Goal: Information Seeking & Learning: Learn about a topic

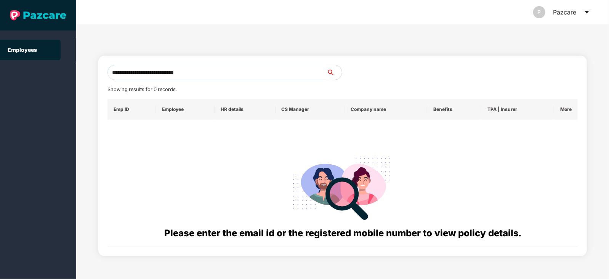
click at [249, 71] on input "**********" at bounding box center [217, 72] width 219 height 15
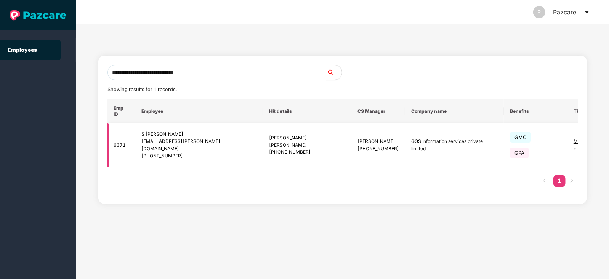
type input "**********"
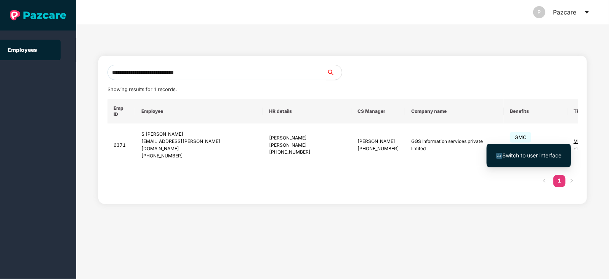
click at [537, 153] on span "Switch to user interface" at bounding box center [532, 155] width 59 height 6
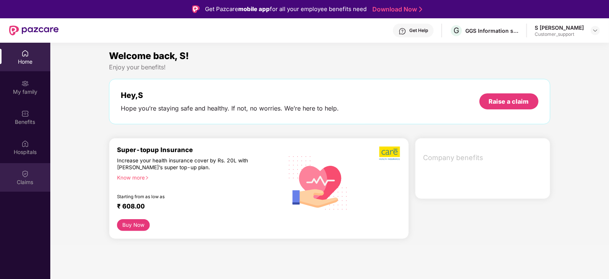
click at [21, 176] on div "Claims" at bounding box center [25, 177] width 50 height 29
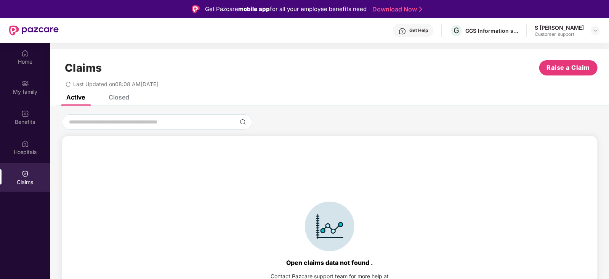
click at [120, 98] on div "Closed" at bounding box center [119, 97] width 21 height 8
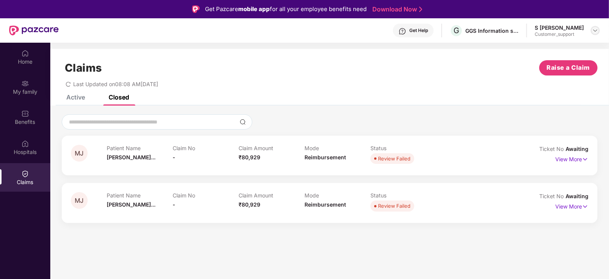
click at [597, 30] on img at bounding box center [596, 30] width 6 height 6
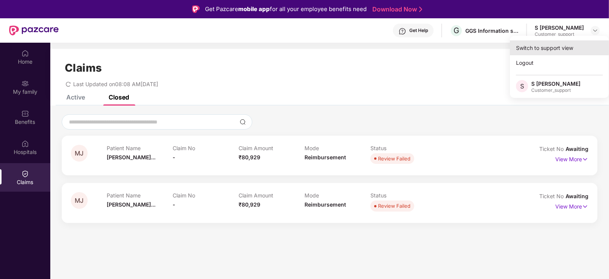
click at [569, 45] on div "Switch to support view" at bounding box center [559, 47] width 99 height 15
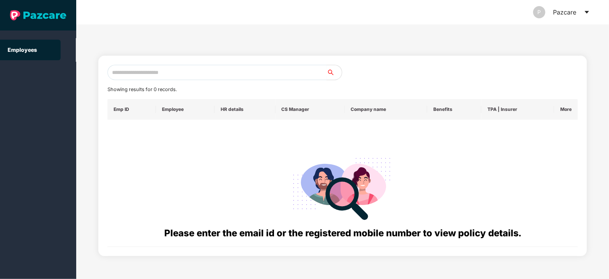
click at [255, 68] on input "text" at bounding box center [217, 72] width 219 height 15
paste input "**********"
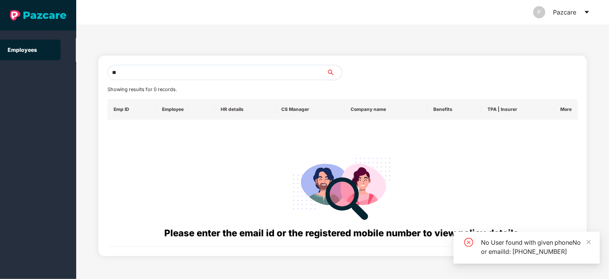
type input "*"
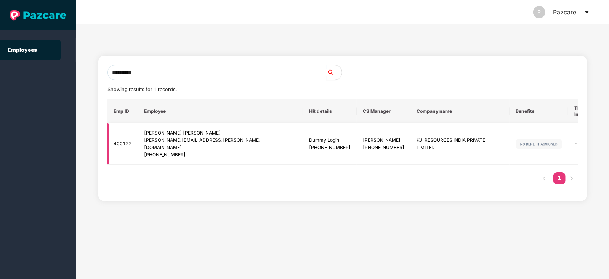
type input "**********"
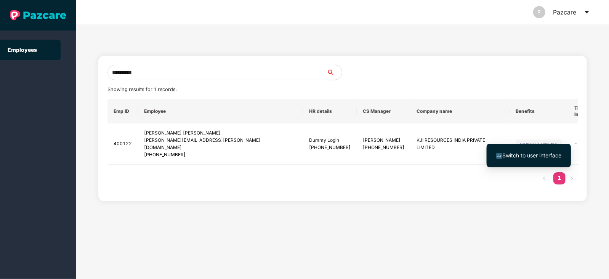
click at [528, 154] on span "Switch to user interface" at bounding box center [532, 155] width 59 height 6
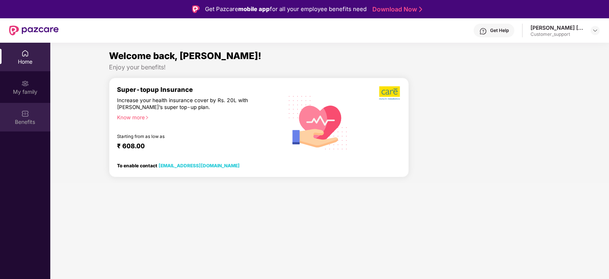
click at [19, 117] on div "Benefits" at bounding box center [25, 117] width 50 height 29
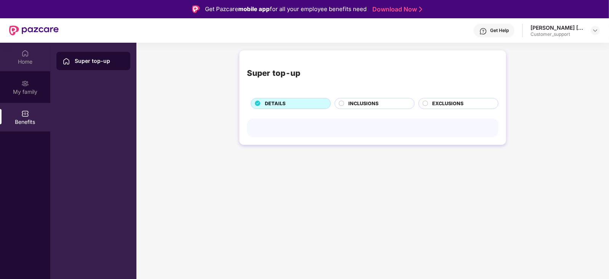
click at [26, 58] on div "Home" at bounding box center [25, 62] width 50 height 8
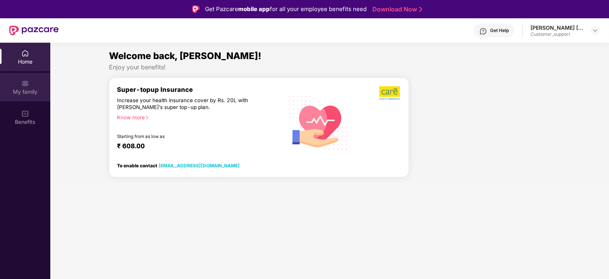
click at [24, 78] on div "My family" at bounding box center [25, 87] width 50 height 29
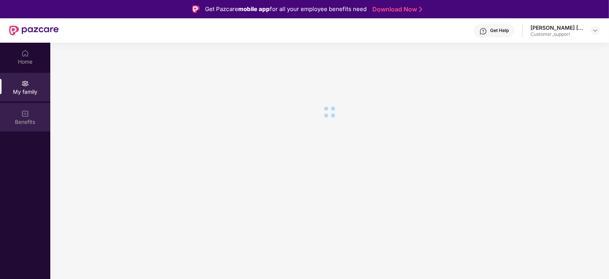
click at [26, 120] on div "Benefits" at bounding box center [25, 122] width 50 height 8
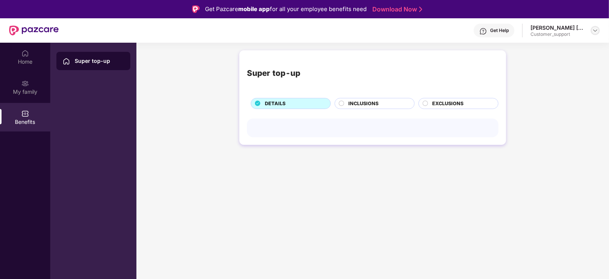
click at [599, 28] on img at bounding box center [596, 30] width 6 height 6
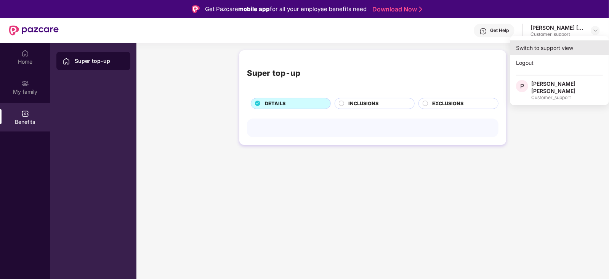
click at [559, 45] on div "Switch to support view" at bounding box center [559, 47] width 99 height 15
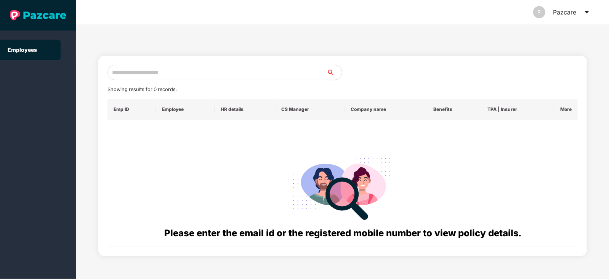
click at [270, 70] on input "text" at bounding box center [217, 72] width 219 height 15
paste input "**********"
type input "**********"
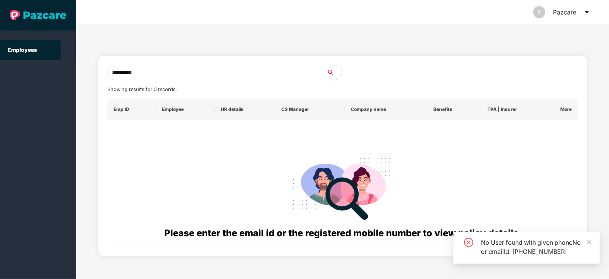
click at [166, 73] on input "**********" at bounding box center [217, 72] width 219 height 15
drag, startPoint x: 156, startPoint y: 75, endPoint x: 97, endPoint y: 87, distance: 60.1
click at [97, 87] on div "**********" at bounding box center [342, 151] width 533 height 255
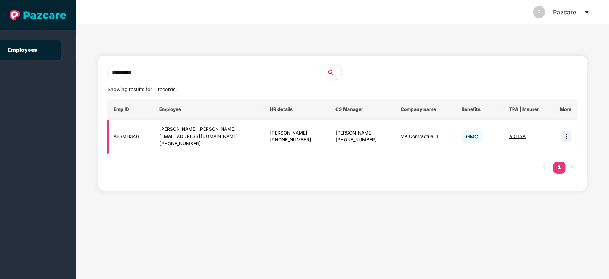
type input "**********"
click at [567, 135] on img at bounding box center [566, 136] width 11 height 11
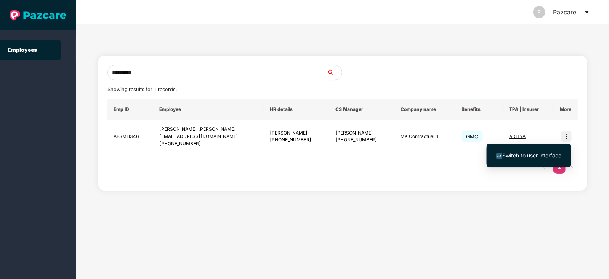
click at [523, 153] on span "Switch to user interface" at bounding box center [532, 155] width 59 height 6
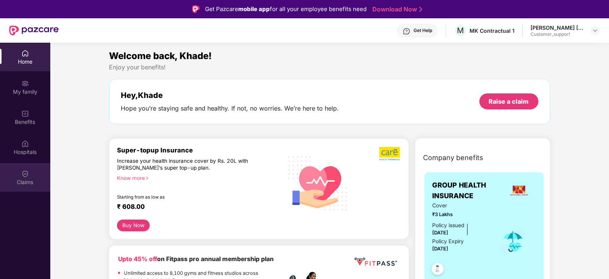
click at [27, 168] on div "Claims" at bounding box center [25, 177] width 50 height 29
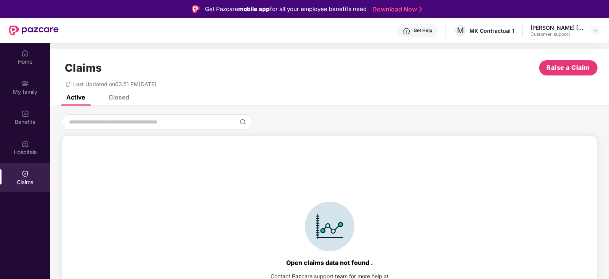
click at [111, 94] on div "Claims Raise a Claim Last Updated on 03:51 PM, 13 Aug 2025" at bounding box center [329, 72] width 559 height 46
click at [114, 97] on div "Closed" at bounding box center [119, 97] width 21 height 8
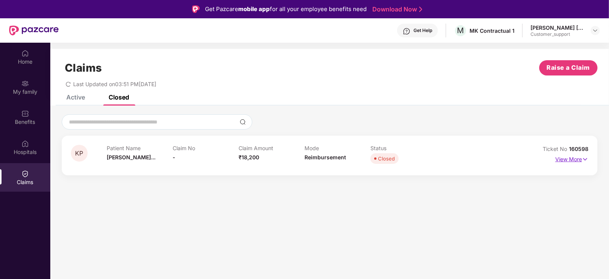
click at [574, 161] on p "View More" at bounding box center [572, 158] width 33 height 10
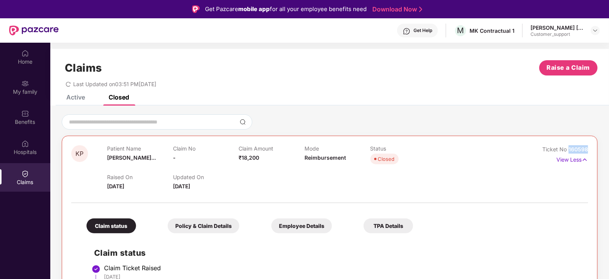
drag, startPoint x: 590, startPoint y: 148, endPoint x: 565, endPoint y: 150, distance: 24.9
click at [565, 150] on div "KP Patient Name Khade Prakash... Claim No - Claim Amount ₹18,200 Mode Reimburse…" at bounding box center [330, 268] width 536 height 264
copy span "160598"
click at [599, 29] on div at bounding box center [595, 30] width 9 height 9
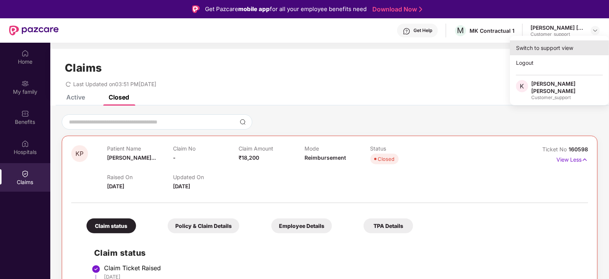
click at [571, 47] on div "Switch to support view" at bounding box center [559, 47] width 99 height 15
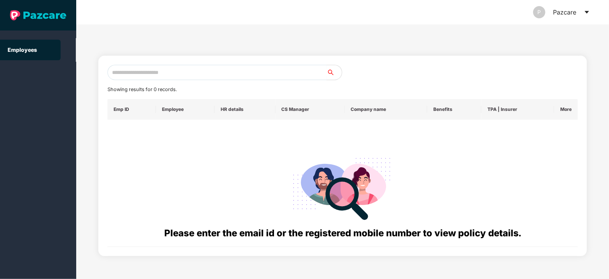
click at [205, 67] on input "text" at bounding box center [217, 72] width 219 height 15
paste input "**********"
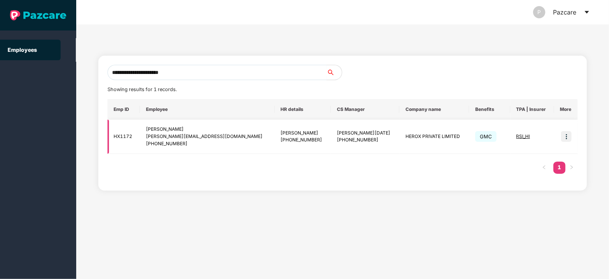
type input "**********"
click at [565, 135] on img at bounding box center [566, 136] width 11 height 11
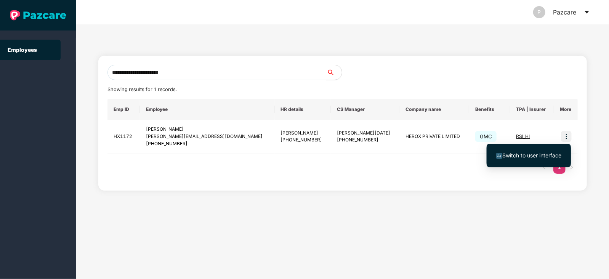
click at [536, 155] on span "Switch to user interface" at bounding box center [532, 155] width 59 height 6
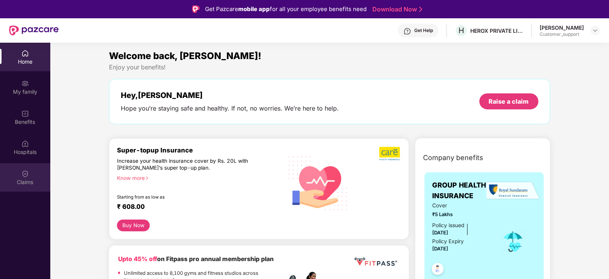
click at [27, 173] on img at bounding box center [25, 174] width 8 height 8
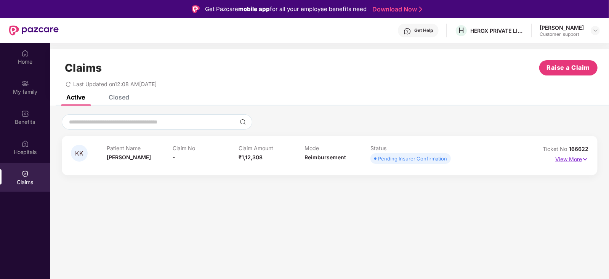
click at [572, 162] on p "View More" at bounding box center [572, 158] width 33 height 10
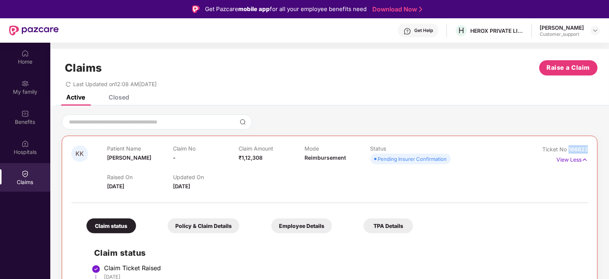
drag, startPoint x: 588, startPoint y: 148, endPoint x: 568, endPoint y: 149, distance: 19.9
click at [568, 149] on div "KK Patient Name Kamal Kamal Claim No - Claim Amount ₹1,12,308 Mode Reimbursemen…" at bounding box center [330, 268] width 536 height 264
copy span "166622"
click at [599, 29] on div at bounding box center [595, 30] width 9 height 9
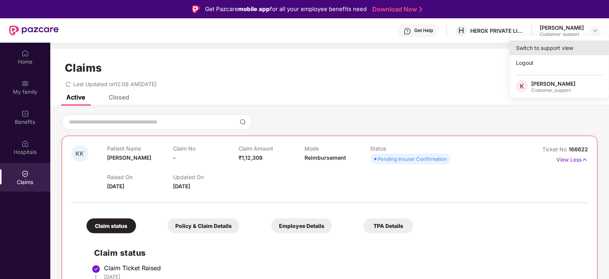
click at [572, 48] on div "Switch to support view" at bounding box center [559, 47] width 99 height 15
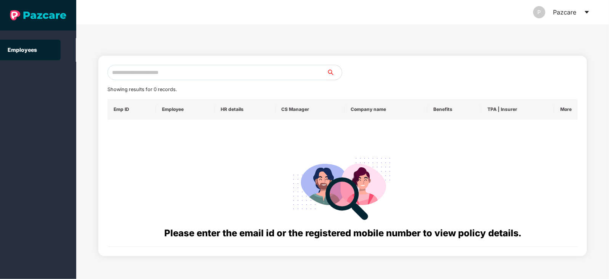
click at [267, 70] on input "text" at bounding box center [217, 72] width 219 height 15
paste input "**********"
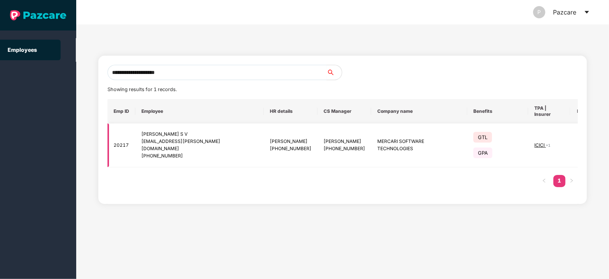
type input "**********"
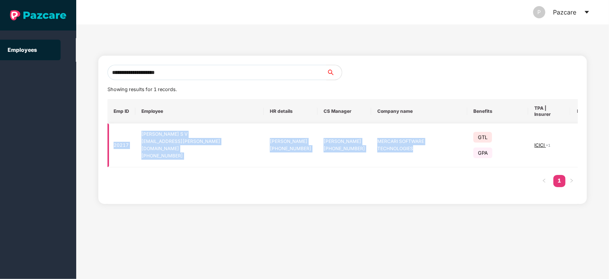
drag, startPoint x: 114, startPoint y: 137, endPoint x: 429, endPoint y: 141, distance: 314.2
click at [429, 141] on tr "20217 Susmitha S V s-susmitha@mercari.com +919591291549 Smriti Singhal +9179828…" at bounding box center [351, 146] width 487 height 44
copy tr "20217 Susmitha S V s-susmitha@mercari.com +919591291549 Smriti Singhal +9179828…"
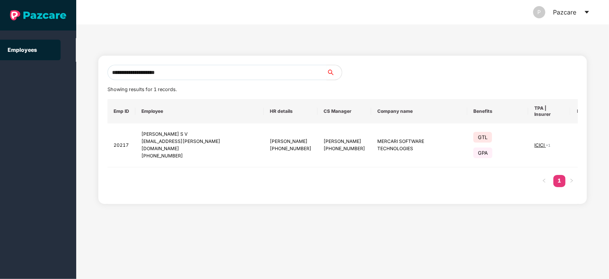
drag, startPoint x: 183, startPoint y: 74, endPoint x: 109, endPoint y: 82, distance: 73.7
click at [109, 82] on div "**********" at bounding box center [343, 130] width 471 height 130
paste input "**********"
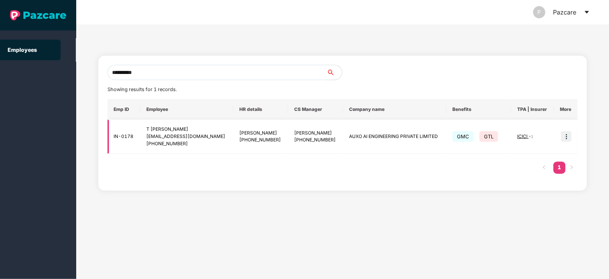
type input "**********"
click at [566, 140] on img at bounding box center [566, 136] width 11 height 11
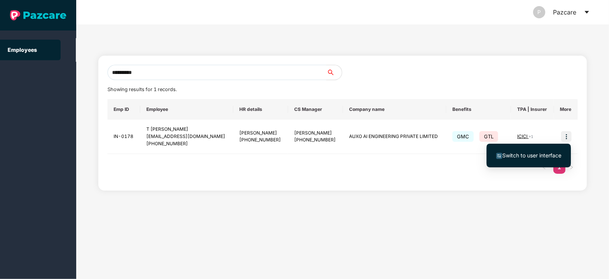
click at [530, 154] on span "Switch to user interface" at bounding box center [532, 155] width 59 height 6
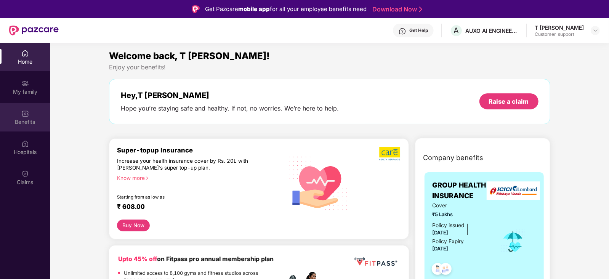
click at [29, 116] on img at bounding box center [25, 114] width 8 height 8
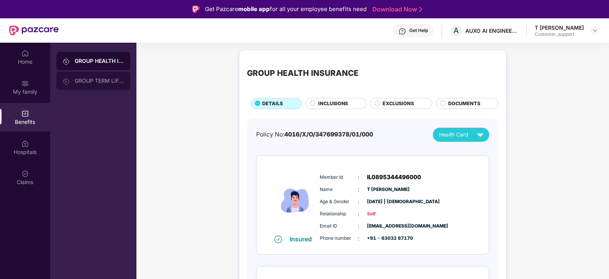
click at [99, 84] on div "GROUP TERM LIFE INSURANCE" at bounding box center [93, 81] width 74 height 18
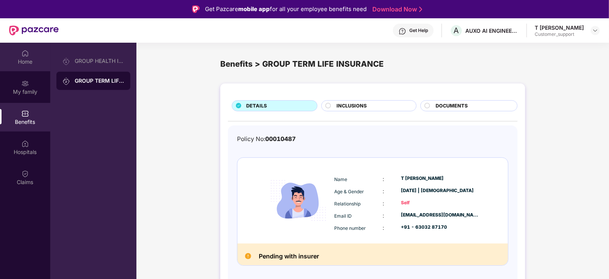
click at [24, 52] on img at bounding box center [25, 54] width 8 height 8
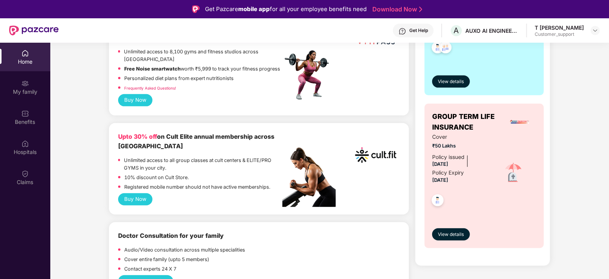
scroll to position [225, 0]
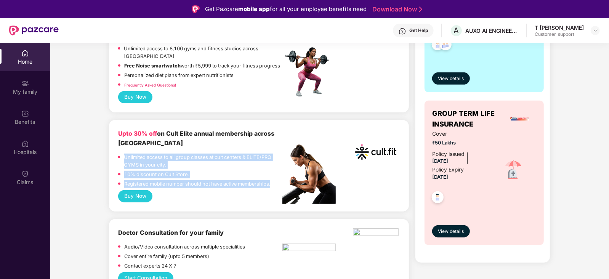
drag, startPoint x: 271, startPoint y: 176, endPoint x: 123, endPoint y: 152, distance: 149.9
click at [123, 154] on div "Unlimited access to all group classes at cult centers & ELITE/PRO GYMS in your …" at bounding box center [200, 172] width 164 height 36
click at [123, 154] on div "Unlimited access to all group classes at cult centers & ELITE/PRO GYMS in your …" at bounding box center [200, 162] width 164 height 17
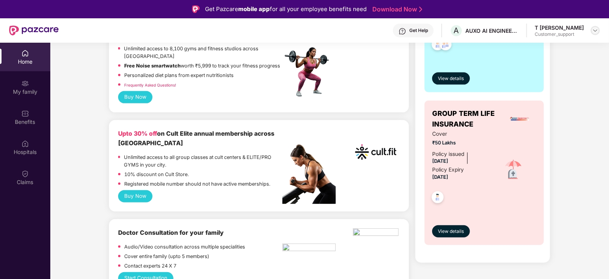
click at [597, 32] on img at bounding box center [596, 30] width 6 height 6
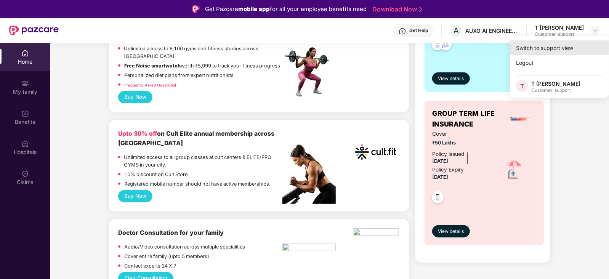
click at [553, 48] on div "Switch to support view" at bounding box center [559, 47] width 99 height 15
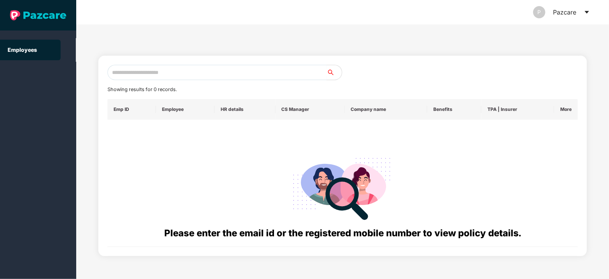
click at [269, 69] on input "text" at bounding box center [217, 72] width 219 height 15
paste input "**********"
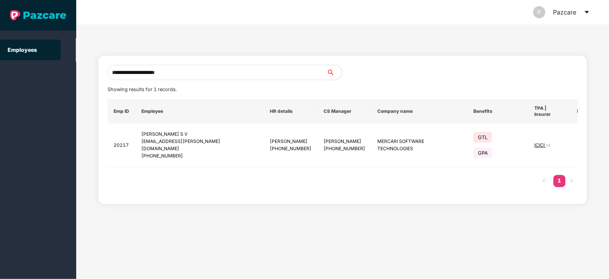
type input "**********"
drag, startPoint x: 201, startPoint y: 68, endPoint x: 104, endPoint y: 72, distance: 97.7
click at [104, 72] on div "**********" at bounding box center [342, 130] width 489 height 148
paste input "**********"
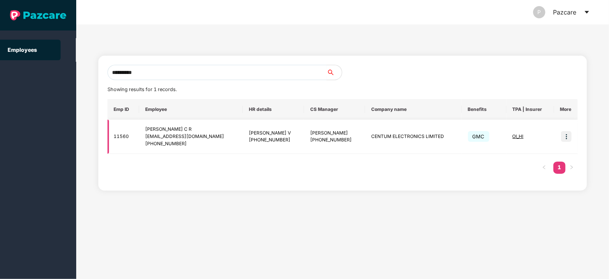
type input "**********"
click at [479, 137] on span "GMC" at bounding box center [478, 136] width 21 height 11
click at [566, 134] on img at bounding box center [566, 136] width 11 height 11
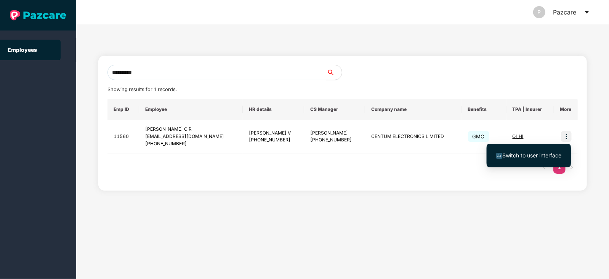
click at [538, 155] on span "Switch to user interface" at bounding box center [532, 155] width 59 height 6
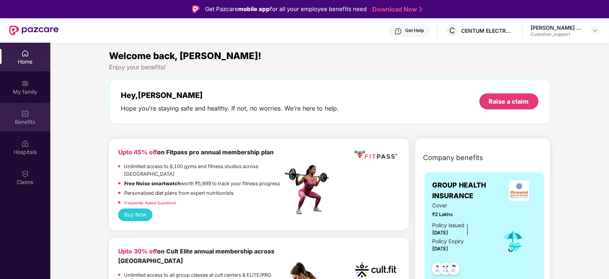
click at [27, 113] on img at bounding box center [25, 114] width 8 height 8
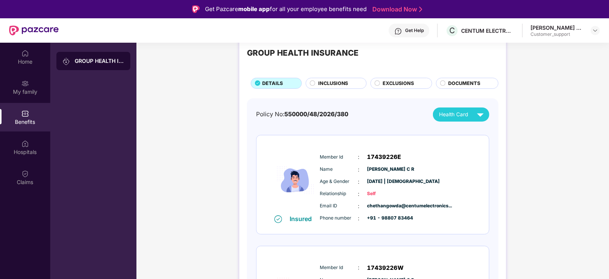
scroll to position [0, 0]
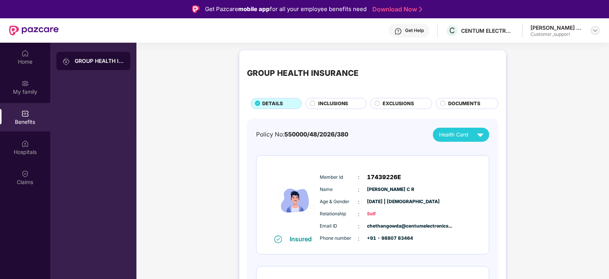
click at [593, 31] on img at bounding box center [596, 30] width 6 height 6
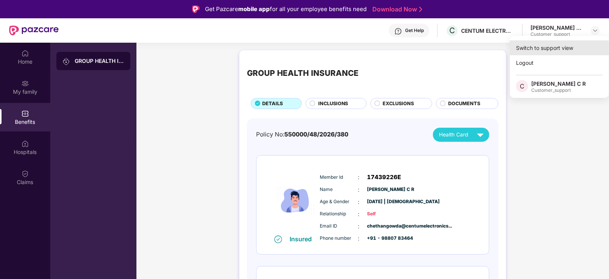
click at [565, 44] on div "Switch to support view" at bounding box center [559, 47] width 99 height 15
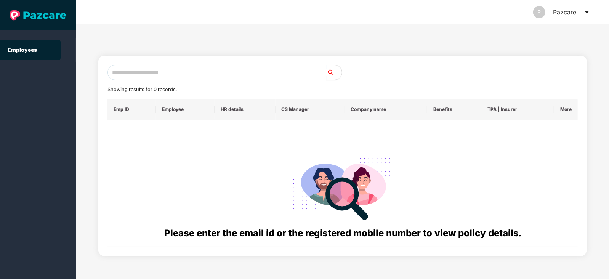
click at [286, 70] on input "text" at bounding box center [217, 72] width 219 height 15
paste input "**********"
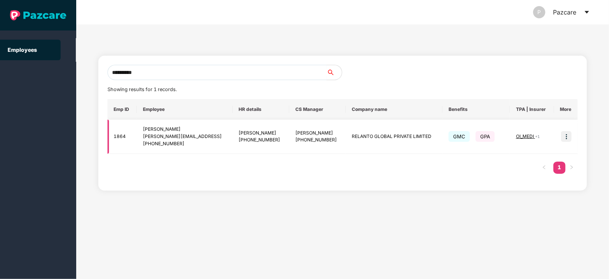
type input "**********"
click at [565, 135] on img at bounding box center [566, 136] width 11 height 11
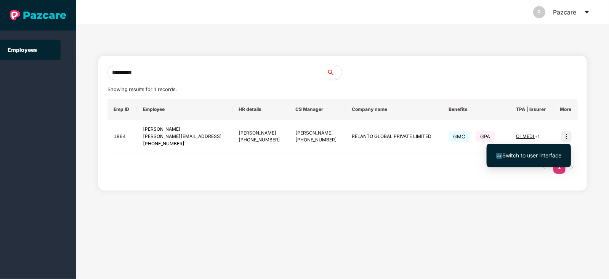
click at [539, 153] on span "Switch to user interface" at bounding box center [532, 155] width 59 height 6
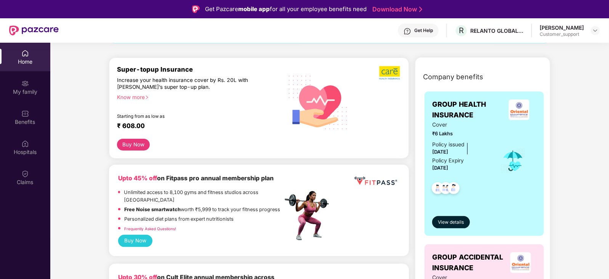
scroll to position [82, 0]
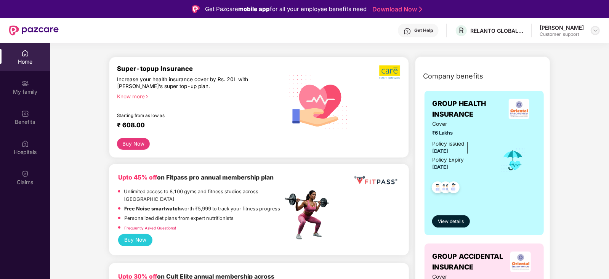
click at [593, 29] on img at bounding box center [596, 30] width 6 height 6
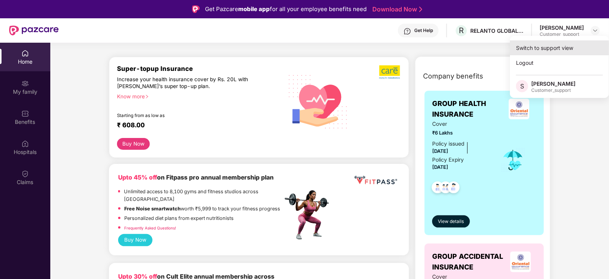
click at [565, 46] on div "Switch to support view" at bounding box center [559, 47] width 99 height 15
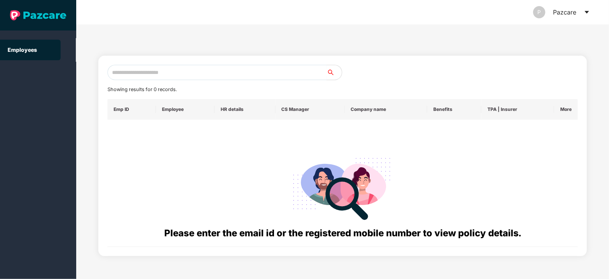
click at [258, 77] on input "text" at bounding box center [217, 72] width 219 height 15
paste input "**********"
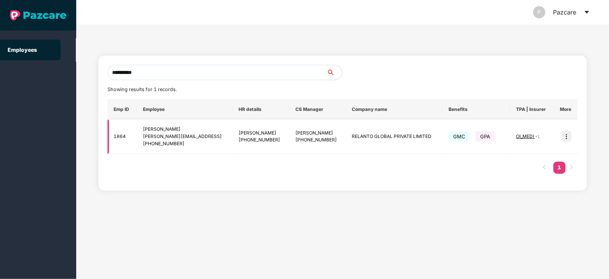
type input "**********"
click at [521, 137] on span "OI_MEDI" at bounding box center [525, 136] width 19 height 6
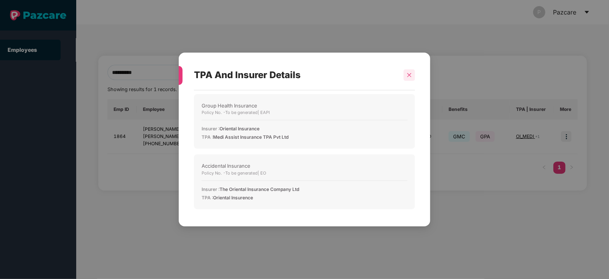
click at [411, 76] on icon "close" at bounding box center [410, 75] width 4 height 4
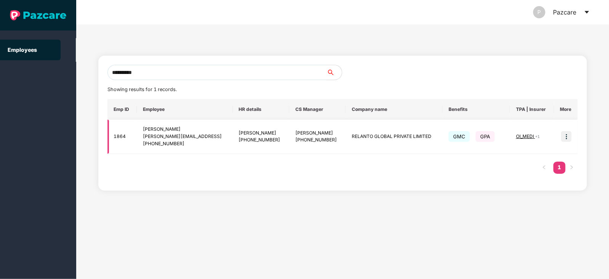
click at [566, 135] on img at bounding box center [566, 136] width 11 height 11
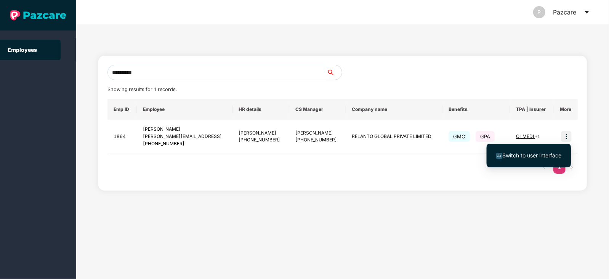
click at [536, 155] on span "Switch to user interface" at bounding box center [532, 155] width 59 height 6
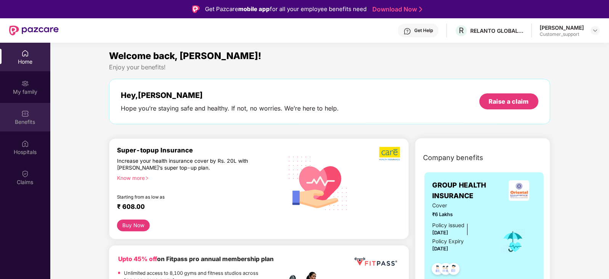
click at [29, 113] on div "Benefits" at bounding box center [25, 117] width 50 height 29
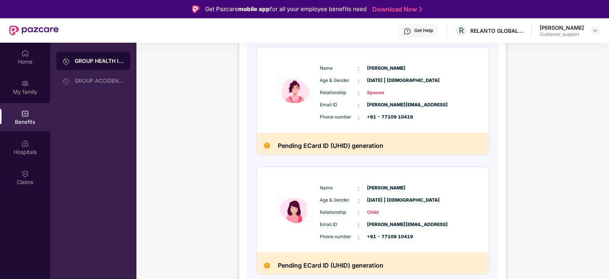
scroll to position [0, 0]
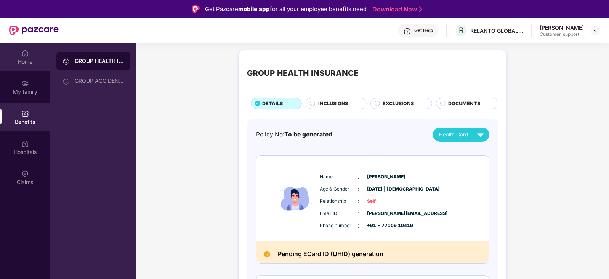
click at [30, 52] on div "Home" at bounding box center [25, 57] width 50 height 29
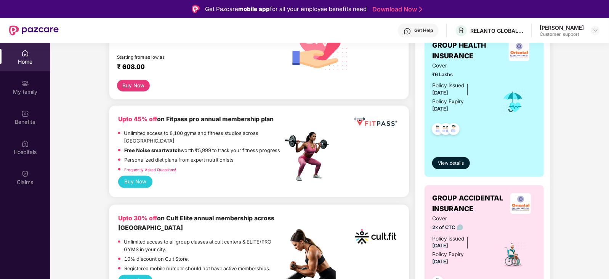
scroll to position [141, 0]
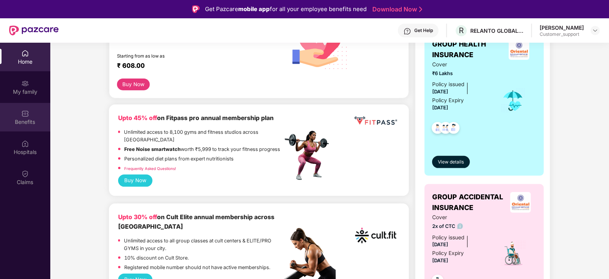
click at [32, 113] on div "Benefits" at bounding box center [25, 117] width 50 height 29
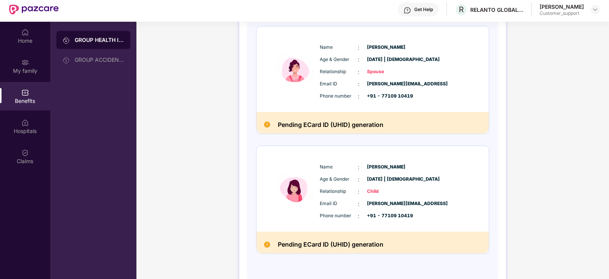
scroll to position [0, 0]
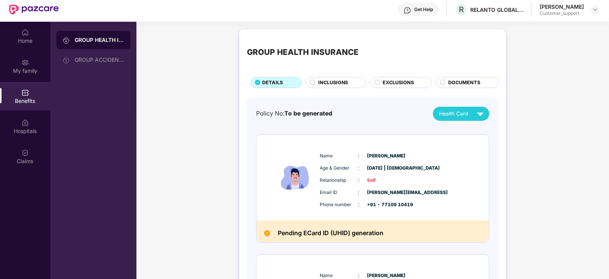
click at [332, 82] on span "INCLUSIONS" at bounding box center [333, 83] width 30 height 8
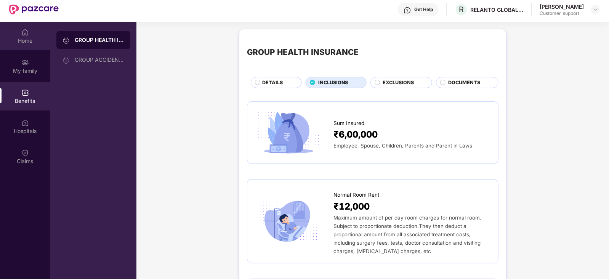
click at [21, 34] on img at bounding box center [25, 33] width 8 height 8
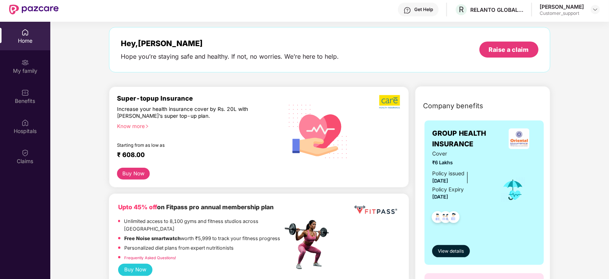
scroll to position [31, 0]
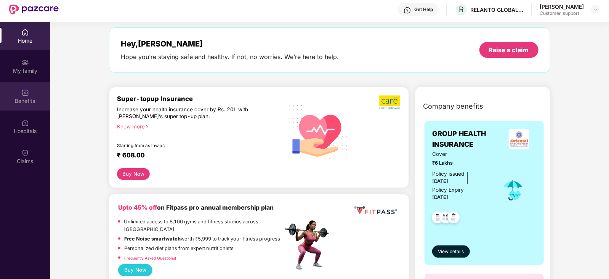
click at [22, 101] on div "Benefits" at bounding box center [25, 101] width 50 height 8
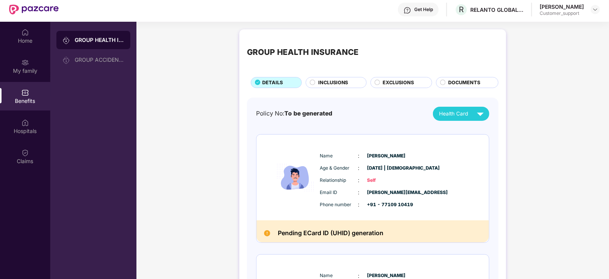
click at [393, 80] on span "EXCLUSIONS" at bounding box center [398, 83] width 31 height 8
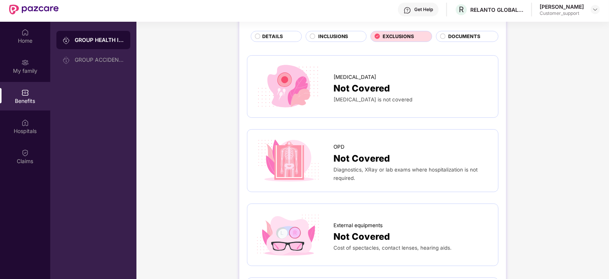
scroll to position [47, 0]
click at [339, 35] on span "INCLUSIONS" at bounding box center [333, 36] width 30 height 8
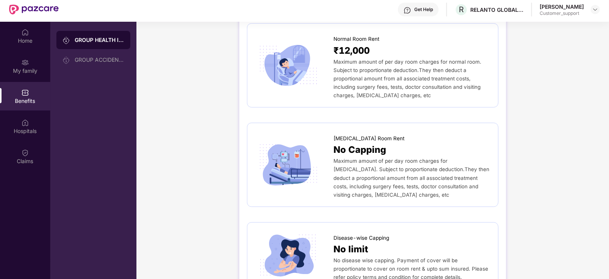
scroll to position [0, 0]
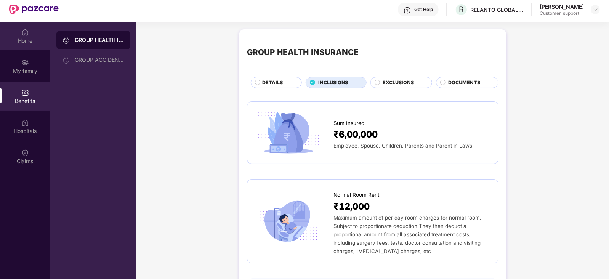
click at [31, 37] on div "Home" at bounding box center [25, 41] width 50 height 8
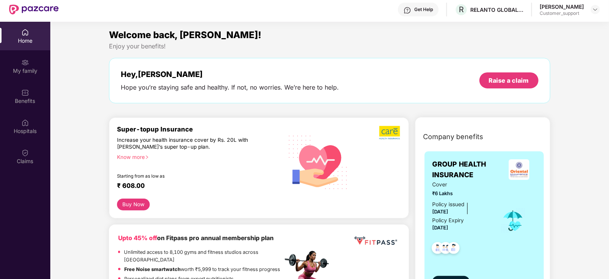
click at [137, 157] on div "Know more" at bounding box center [197, 156] width 161 height 5
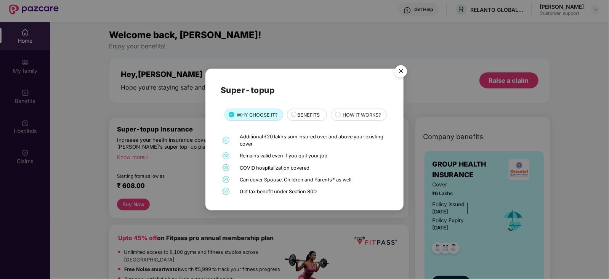
click at [303, 111] on span "BENEFITS" at bounding box center [309, 115] width 22 height 8
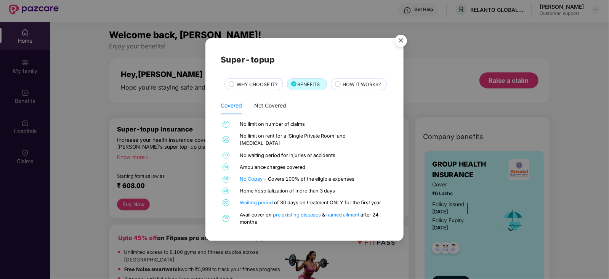
click at [331, 90] on div "HOW IT WORKS?" at bounding box center [359, 84] width 56 height 12
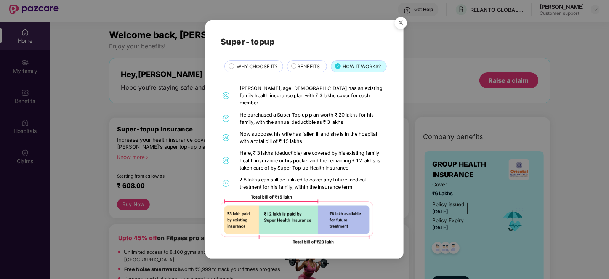
click at [310, 64] on span "BENEFITS" at bounding box center [309, 67] width 22 height 8
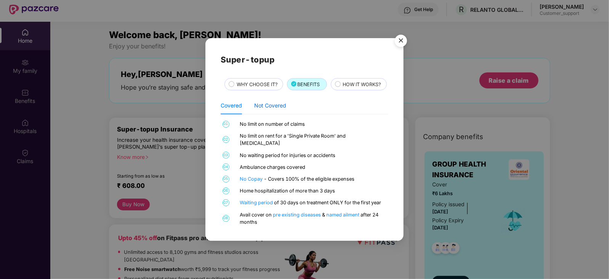
click at [260, 110] on div "Not Covered" at bounding box center [270, 105] width 32 height 8
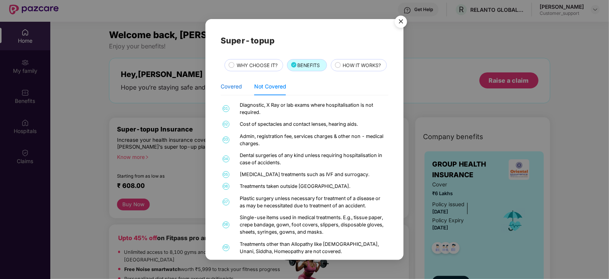
click at [234, 91] on div "Covered" at bounding box center [231, 86] width 21 height 8
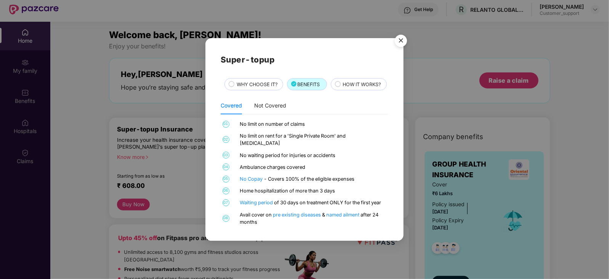
click at [250, 81] on span "WHY CHOOSE IT?" at bounding box center [257, 85] width 41 height 8
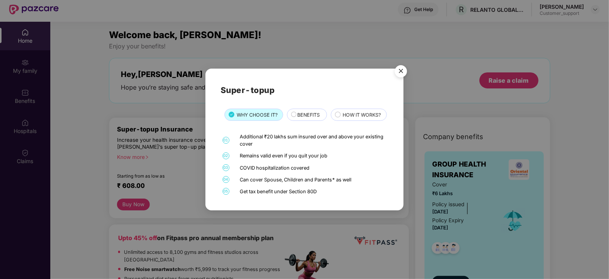
click at [402, 62] on img "Close" at bounding box center [400, 72] width 21 height 21
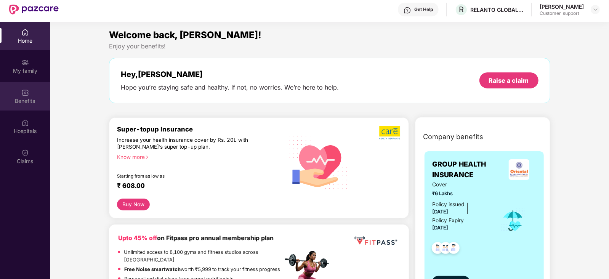
click at [30, 96] on div "Benefits" at bounding box center [25, 96] width 50 height 29
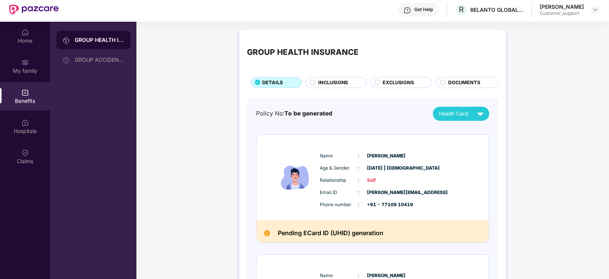
click at [330, 85] on span "INCLUSIONS" at bounding box center [333, 83] width 30 height 8
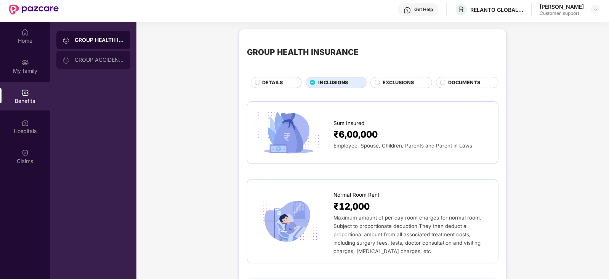
click at [111, 63] on div "GROUP ACCIDENTAL INSURANCE" at bounding box center [93, 60] width 74 height 18
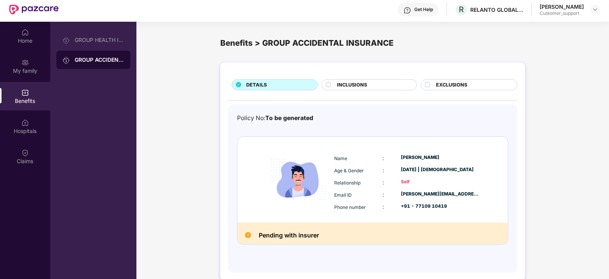
click at [363, 85] on span "INCLUSIONS" at bounding box center [352, 85] width 30 height 8
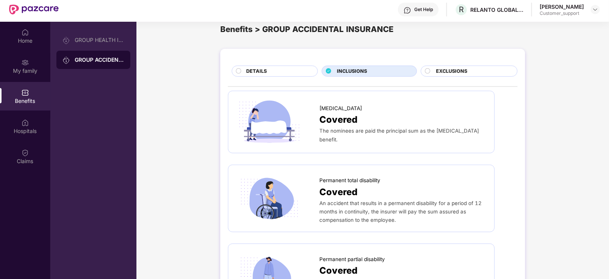
scroll to position [3, 0]
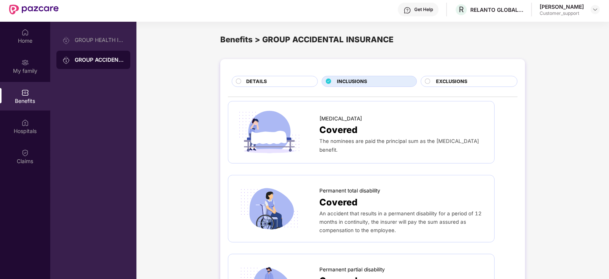
click at [271, 81] on div "DETAILS" at bounding box center [278, 82] width 71 height 9
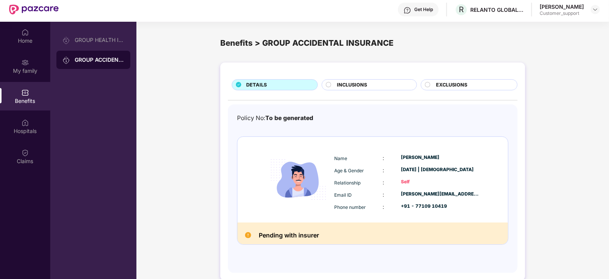
scroll to position [42, 0]
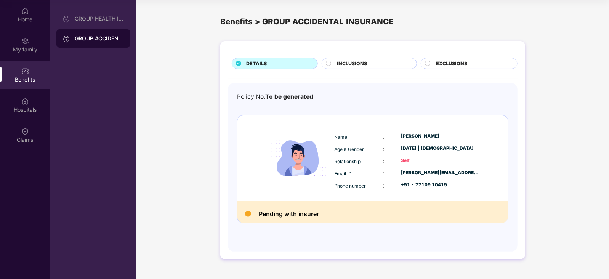
click at [356, 62] on span "INCLUSIONS" at bounding box center [352, 64] width 30 height 8
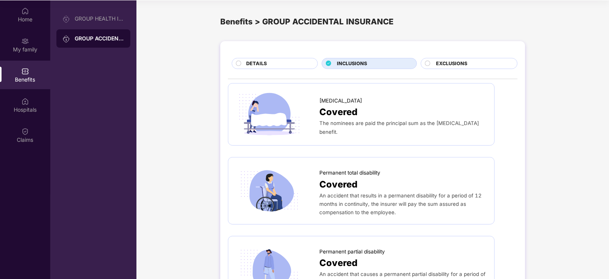
click at [465, 59] on div "EXCLUSIONS" at bounding box center [469, 63] width 97 height 11
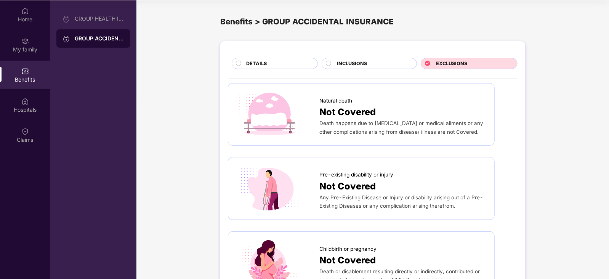
click at [364, 61] on span "INCLUSIONS" at bounding box center [352, 64] width 30 height 8
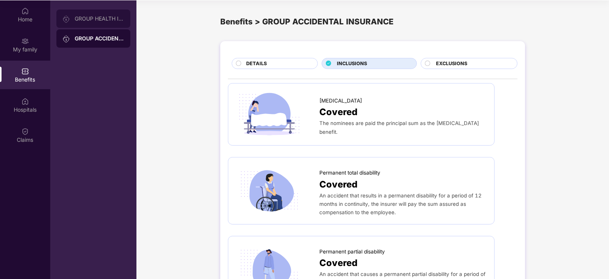
click at [103, 17] on div "GROUP HEALTH INSURANCE" at bounding box center [100, 19] width 50 height 6
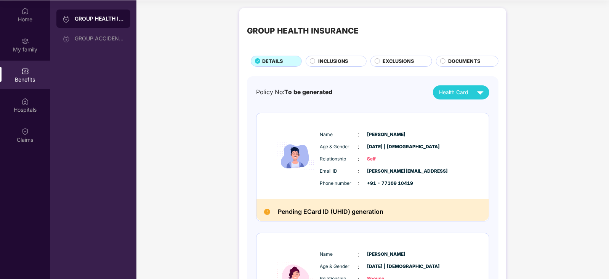
click at [332, 62] on span "INCLUSIONS" at bounding box center [333, 62] width 30 height 8
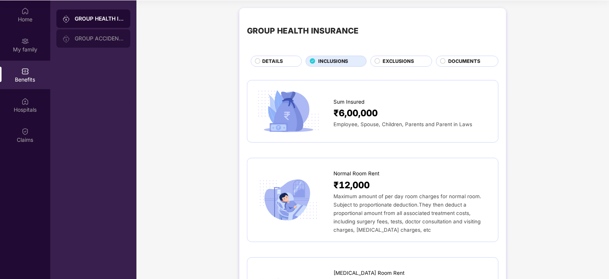
click at [100, 33] on div "GROUP ACCIDENTAL INSURANCE" at bounding box center [93, 38] width 74 height 18
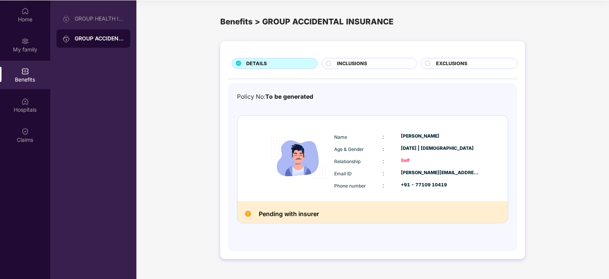
click at [372, 66] on div "INCLUSIONS" at bounding box center [373, 64] width 80 height 9
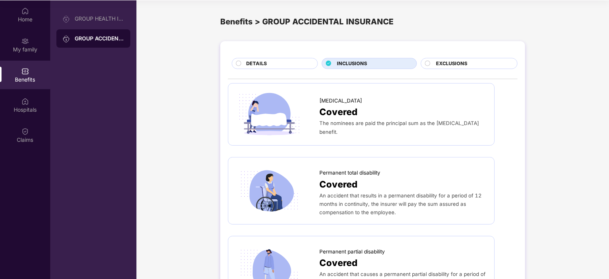
scroll to position [0, 0]
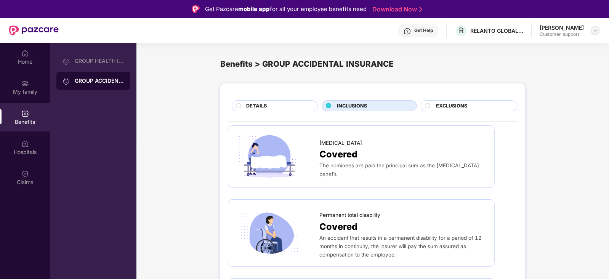
click at [597, 32] on img at bounding box center [596, 30] width 6 height 6
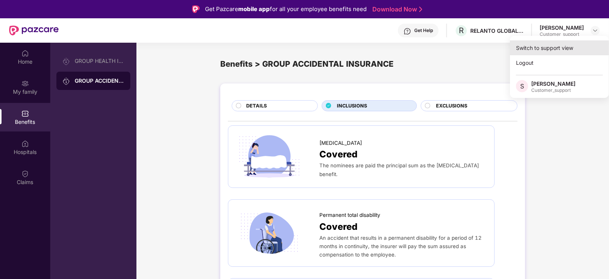
click at [562, 43] on div "Switch to support view" at bounding box center [559, 47] width 99 height 15
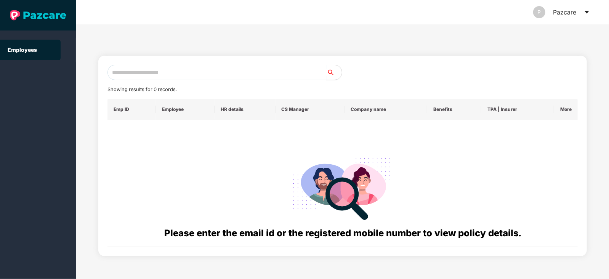
click at [280, 71] on input "text" at bounding box center [217, 72] width 219 height 15
paste input "**********"
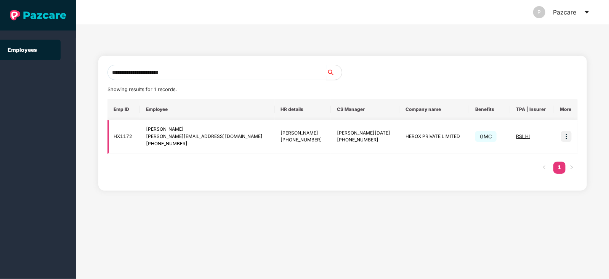
type input "**********"
click at [566, 136] on img at bounding box center [566, 136] width 11 height 11
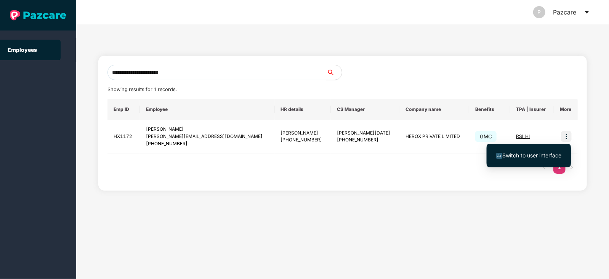
click at [524, 151] on span "Switch to user interface" at bounding box center [528, 155] width 65 height 8
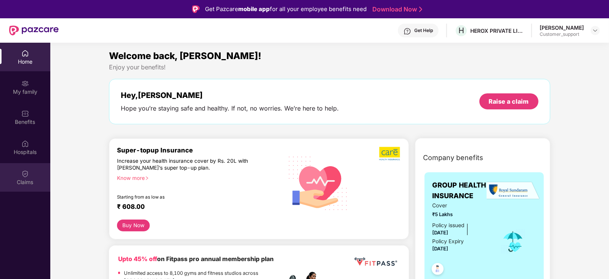
click at [31, 169] on div "Claims" at bounding box center [25, 177] width 50 height 29
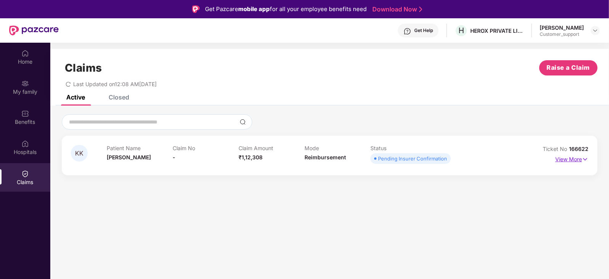
click at [562, 157] on p "View More" at bounding box center [572, 158] width 33 height 10
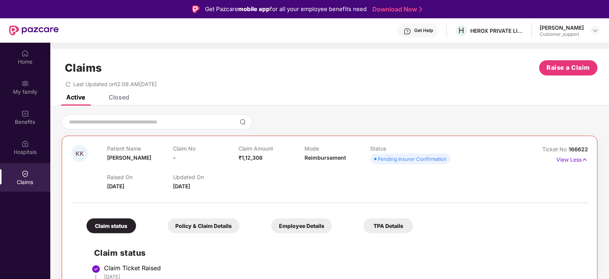
click at [559, 29] on div "Kamal Kamal" at bounding box center [562, 27] width 44 height 7
click at [593, 30] on img at bounding box center [596, 30] width 6 height 6
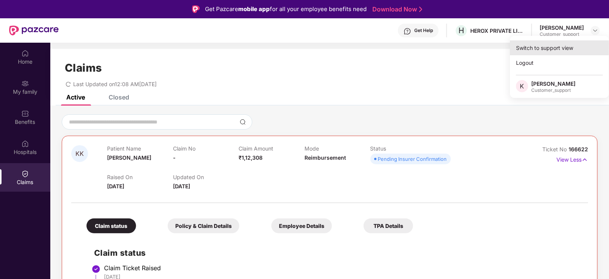
click at [569, 44] on div "Switch to support view" at bounding box center [559, 47] width 99 height 15
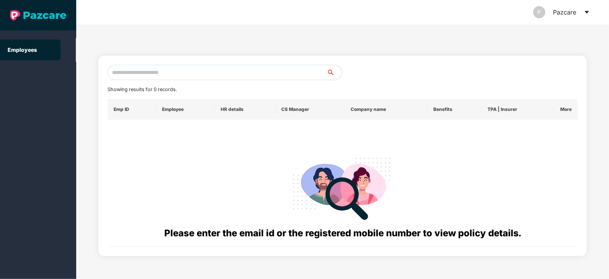
click at [215, 78] on input "text" at bounding box center [217, 72] width 219 height 15
paste input "**********"
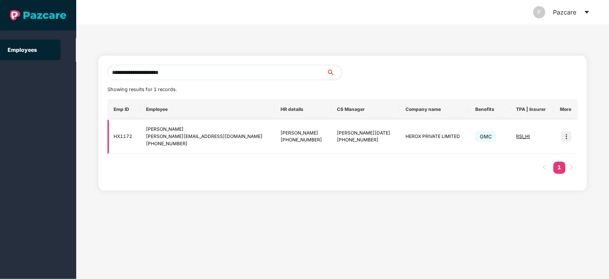
type input "**********"
click at [517, 139] on span "RSI_HI" at bounding box center [524, 136] width 14 height 6
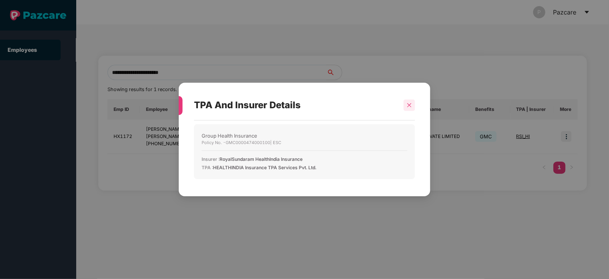
click at [408, 107] on icon "close" at bounding box center [409, 105] width 5 height 5
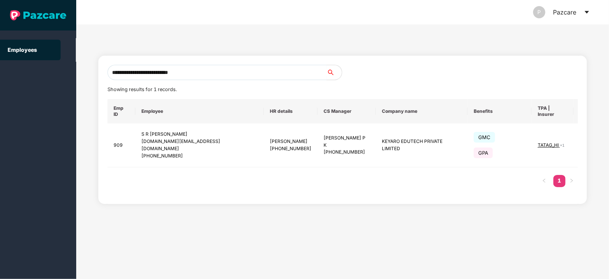
click at [200, 72] on input "**********" at bounding box center [217, 72] width 219 height 15
paste input "**********"
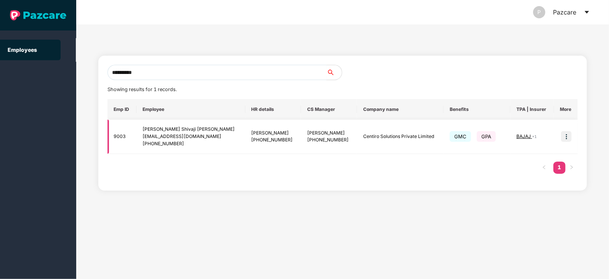
type input "**********"
click at [568, 136] on img at bounding box center [566, 136] width 11 height 11
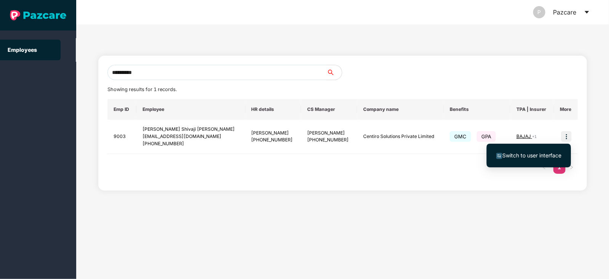
click at [532, 156] on span "Switch to user interface" at bounding box center [532, 155] width 59 height 6
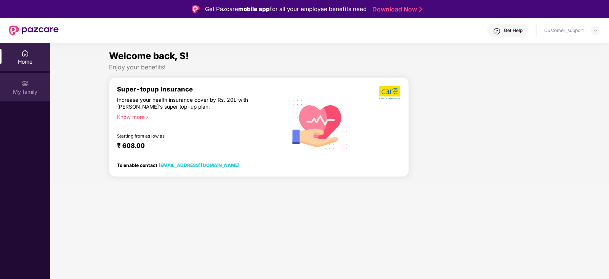
click at [30, 84] on div "My family" at bounding box center [25, 87] width 50 height 29
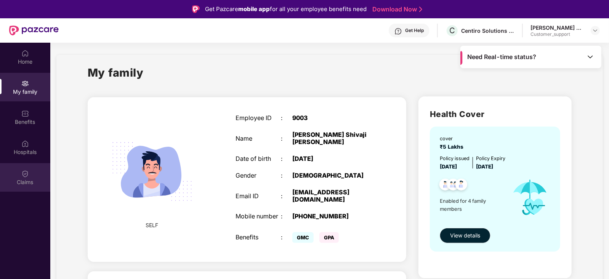
click at [24, 177] on img at bounding box center [25, 174] width 8 height 8
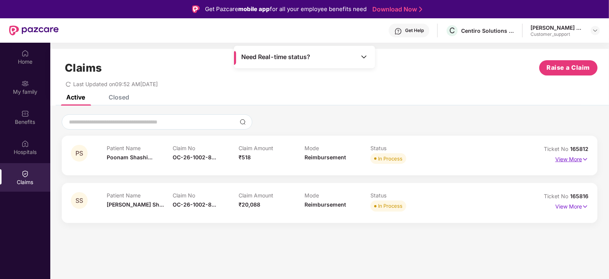
click at [572, 161] on p "View More" at bounding box center [572, 158] width 33 height 10
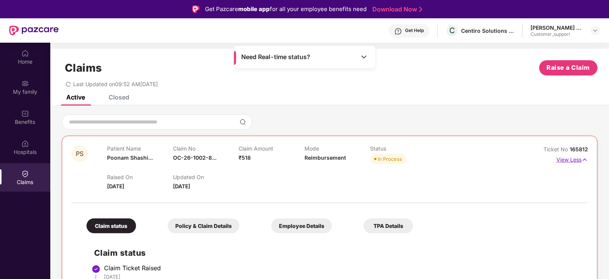
click at [573, 158] on p "View Less" at bounding box center [573, 159] width 32 height 10
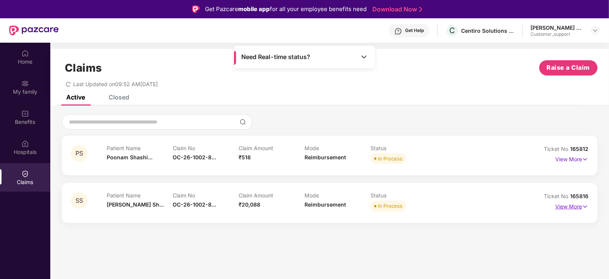
click at [561, 205] on p "View More" at bounding box center [572, 206] width 33 height 10
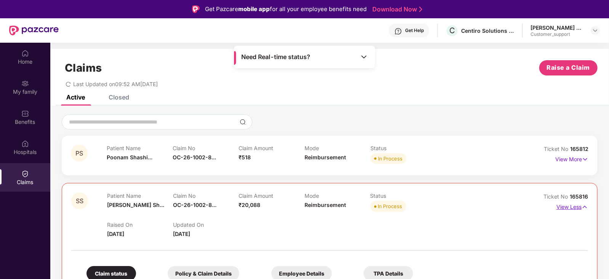
click at [560, 206] on p "View Less" at bounding box center [573, 206] width 32 height 10
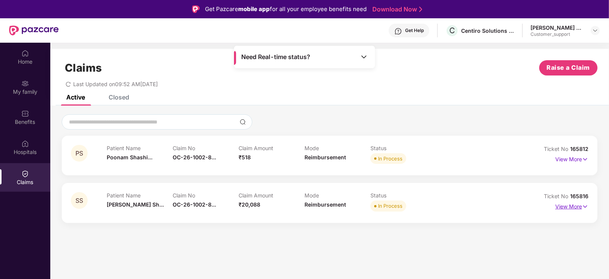
click at [560, 206] on p "View More" at bounding box center [572, 206] width 33 height 10
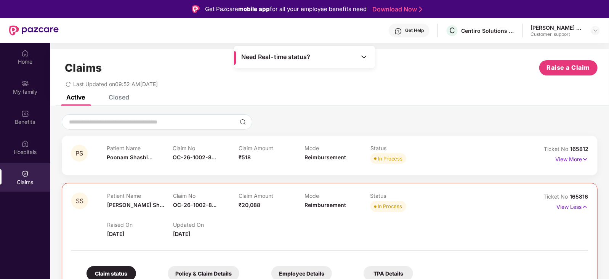
scroll to position [87, 0]
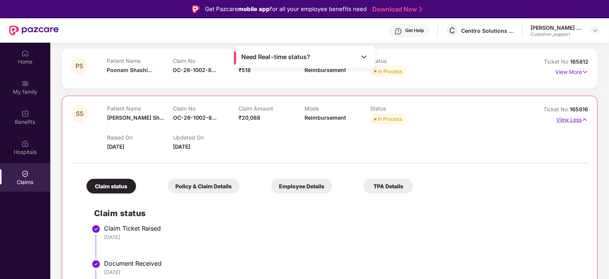
click at [567, 117] on p "View Less" at bounding box center [573, 119] width 32 height 10
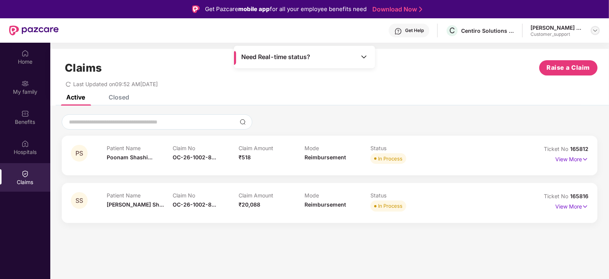
click at [597, 29] on img at bounding box center [596, 30] width 6 height 6
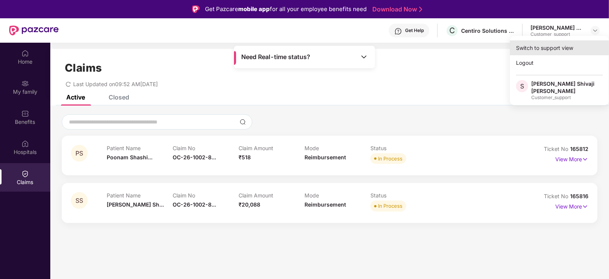
click at [568, 45] on div "Switch to support view" at bounding box center [559, 47] width 99 height 15
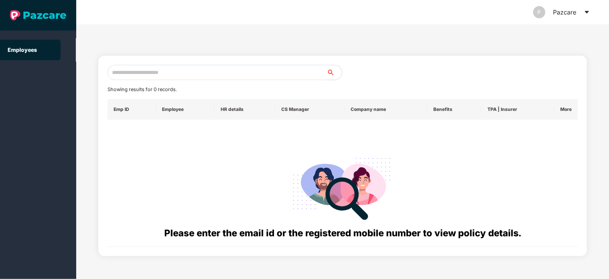
click at [252, 77] on input "text" at bounding box center [217, 72] width 219 height 15
paste input "**********"
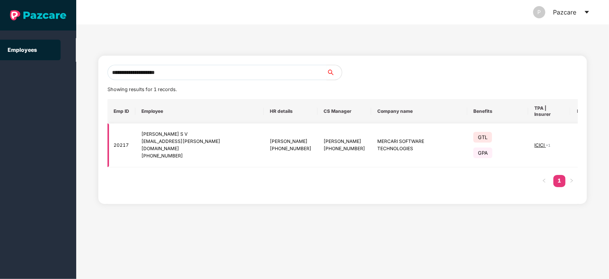
type input "**********"
click at [578, 140] on img at bounding box center [583, 145] width 11 height 11
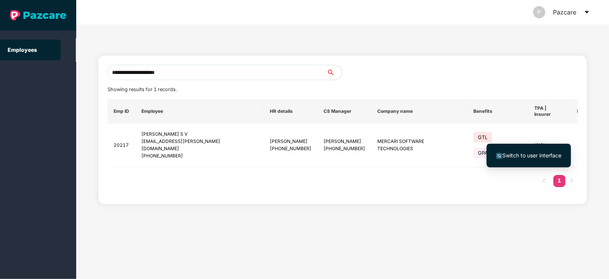
click at [532, 161] on li "Switch to user interface" at bounding box center [529, 156] width 84 height 16
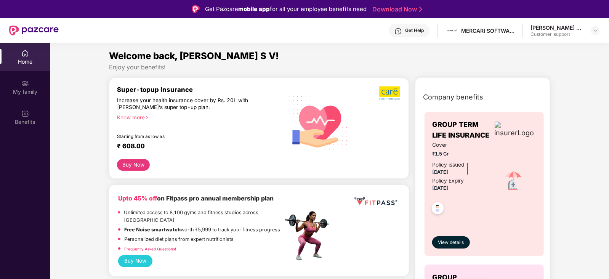
click at [424, 29] on div "Get Help" at bounding box center [414, 30] width 19 height 6
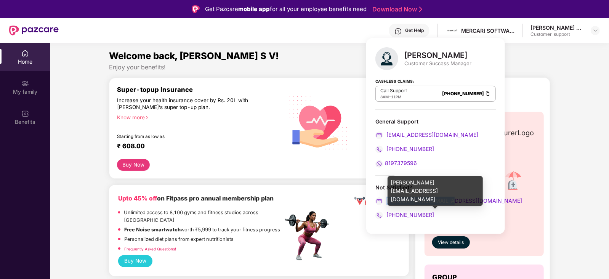
drag, startPoint x: 451, startPoint y: 199, endPoint x: 386, endPoint y: 201, distance: 64.8
click at [386, 201] on div "jayaram.m@pazcare.com" at bounding box center [436, 201] width 120 height 8
copy span "jayaram.m@pazcare.com"
